Goal: Complete application form

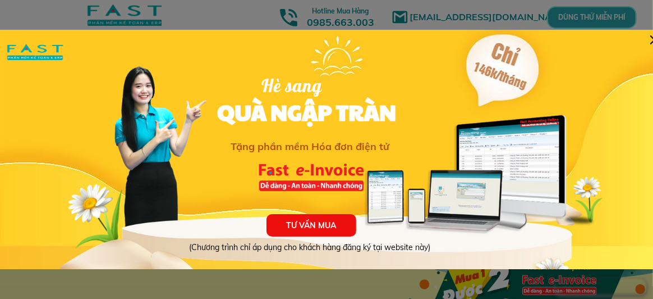
click at [644, 43] on div at bounding box center [654, 39] width 9 height 9
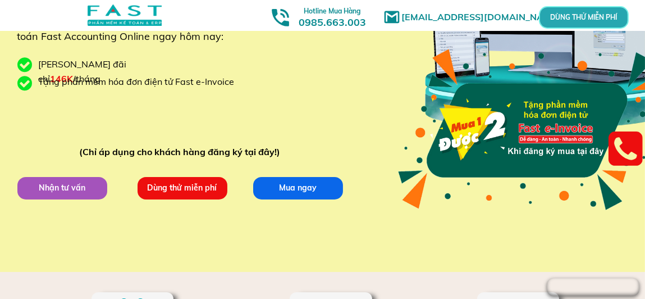
scroll to position [168, 0]
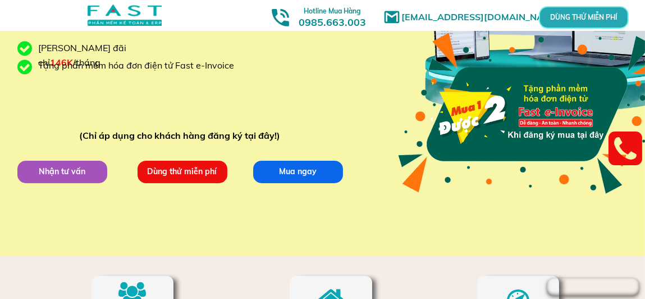
click at [57, 160] on p "Nhận tư vấn" at bounding box center [62, 171] width 90 height 22
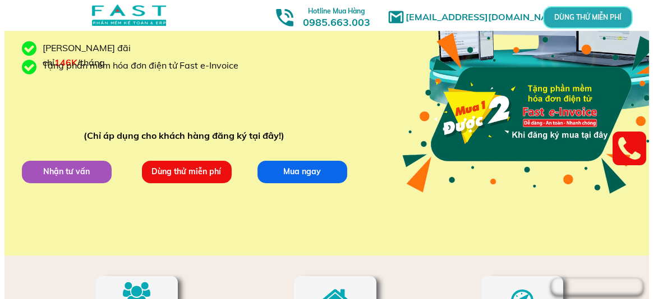
scroll to position [0, 0]
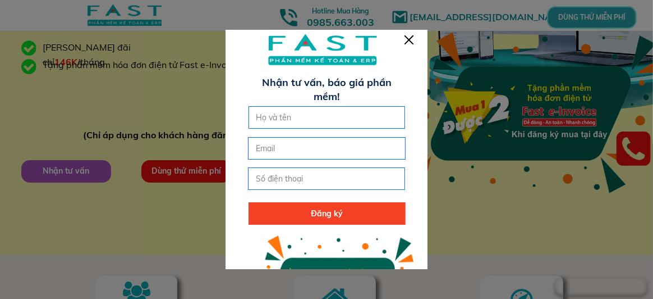
click at [323, 122] on input "text" at bounding box center [327, 117] width 147 height 21
type input "[PERSON_NAME]"
click at [284, 177] on input "tel" at bounding box center [326, 178] width 147 height 21
type input "0337581676"
click button "submit" at bounding box center [0, 0] width 0 height 0
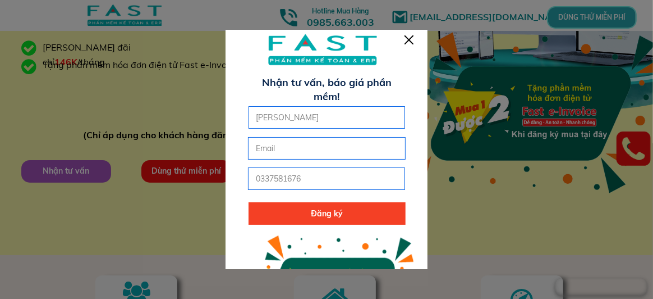
click at [313, 212] on p "Đăng ký" at bounding box center [327, 213] width 157 height 22
click at [406, 41] on div at bounding box center [409, 39] width 9 height 9
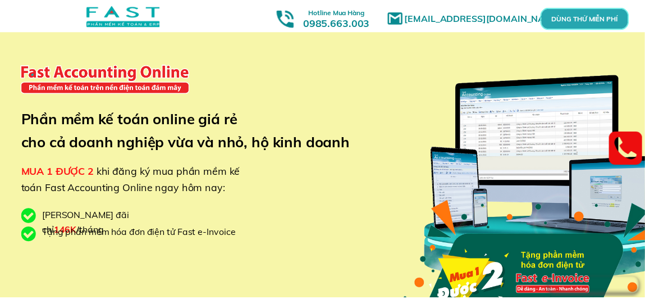
scroll to position [168, 0]
